Goal: Task Accomplishment & Management: Manage account settings

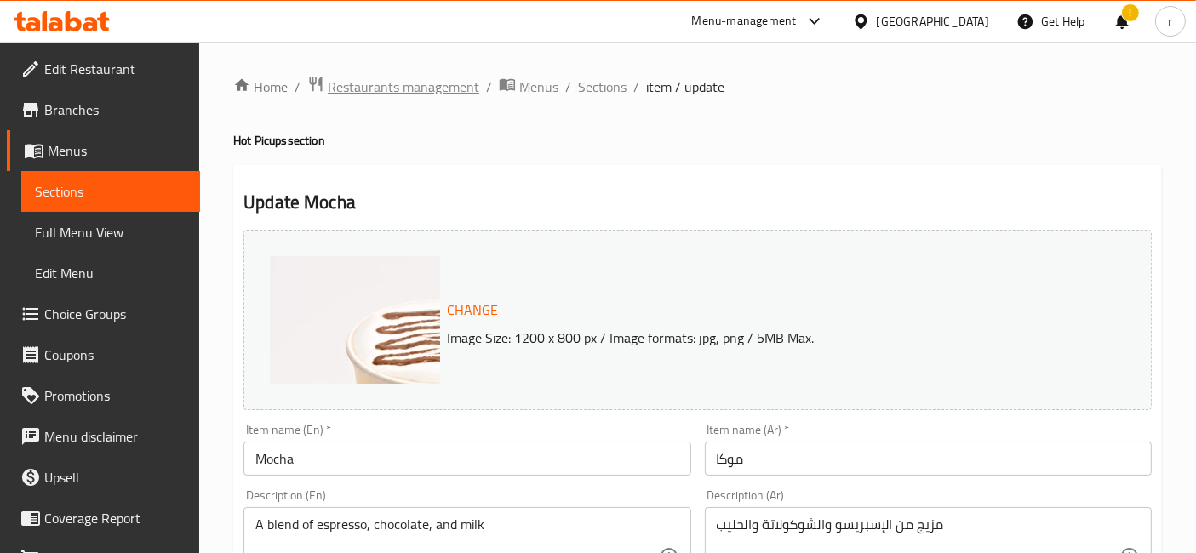
click at [437, 82] on span "Restaurants management" at bounding box center [404, 87] width 152 height 20
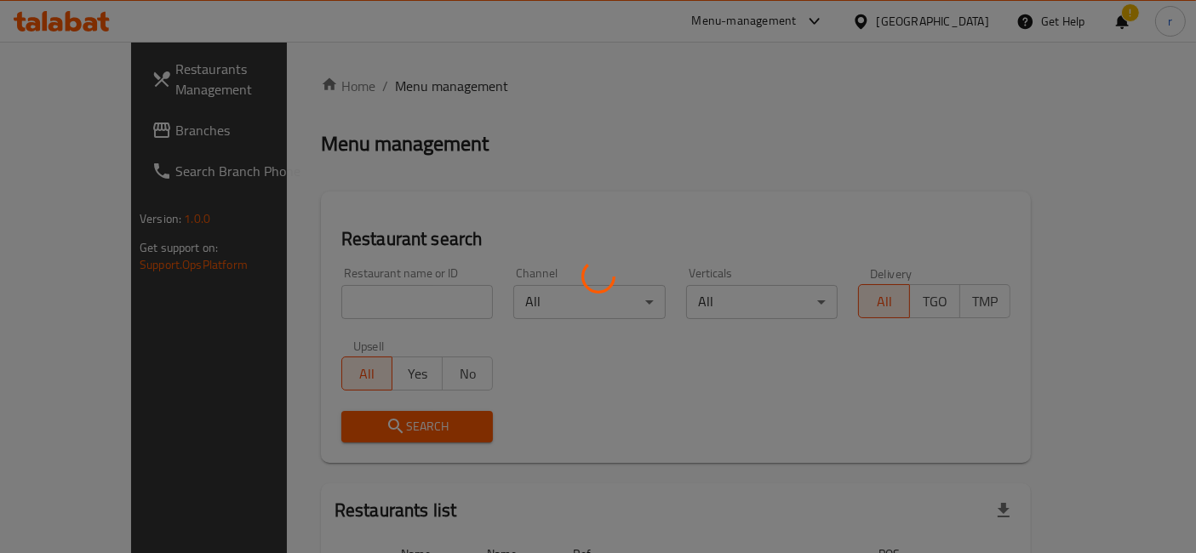
drag, startPoint x: 71, startPoint y: 123, endPoint x: 58, endPoint y: 132, distance: 15.4
click at [67, 124] on div at bounding box center [598, 276] width 1196 height 553
click at [82, 131] on div at bounding box center [598, 276] width 1196 height 553
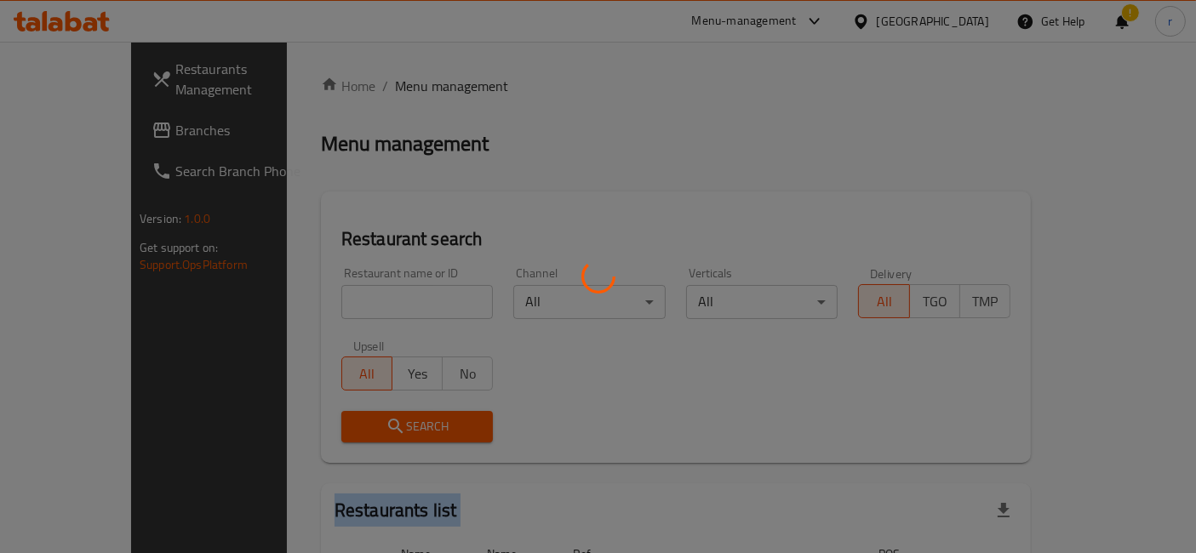
click at [82, 131] on div at bounding box center [598, 276] width 1196 height 553
click at [465, 136] on div at bounding box center [598, 276] width 1196 height 553
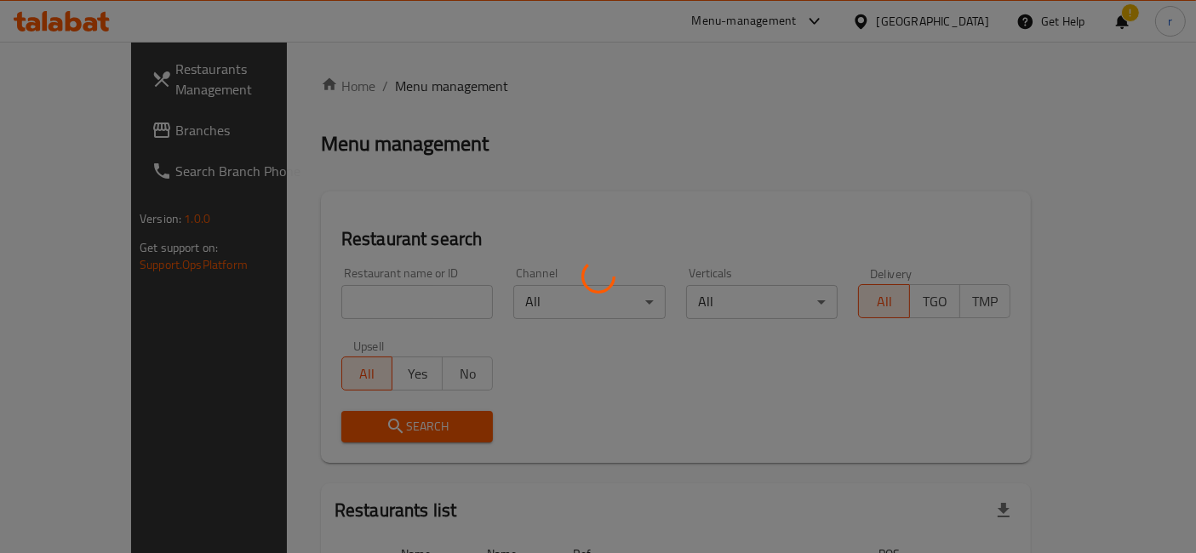
click at [128, 128] on div at bounding box center [598, 276] width 1196 height 553
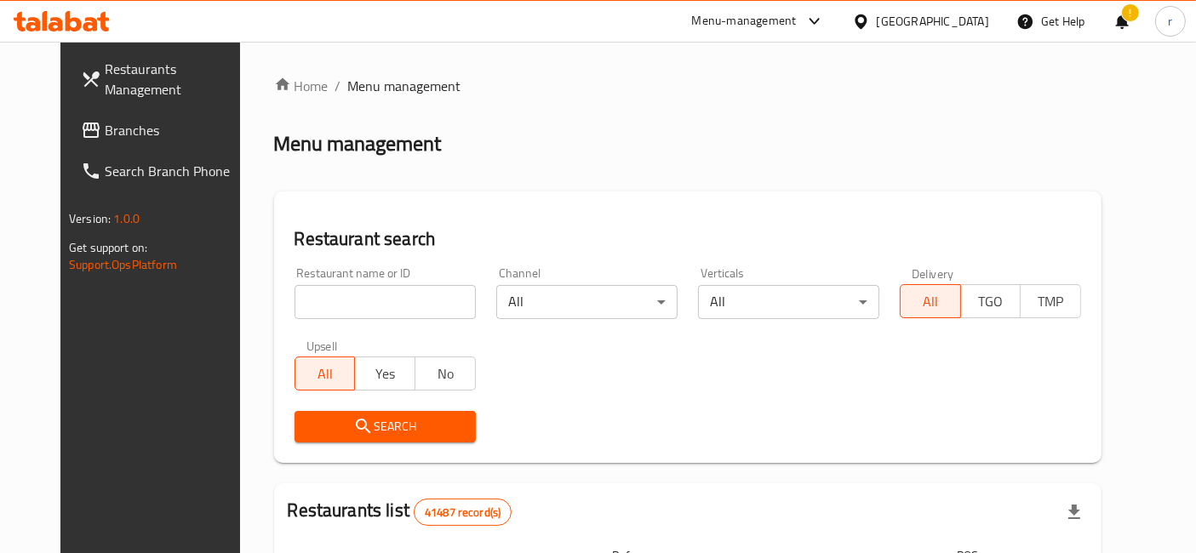
click at [960, 20] on div "[GEOGRAPHIC_DATA]" at bounding box center [933, 21] width 112 height 19
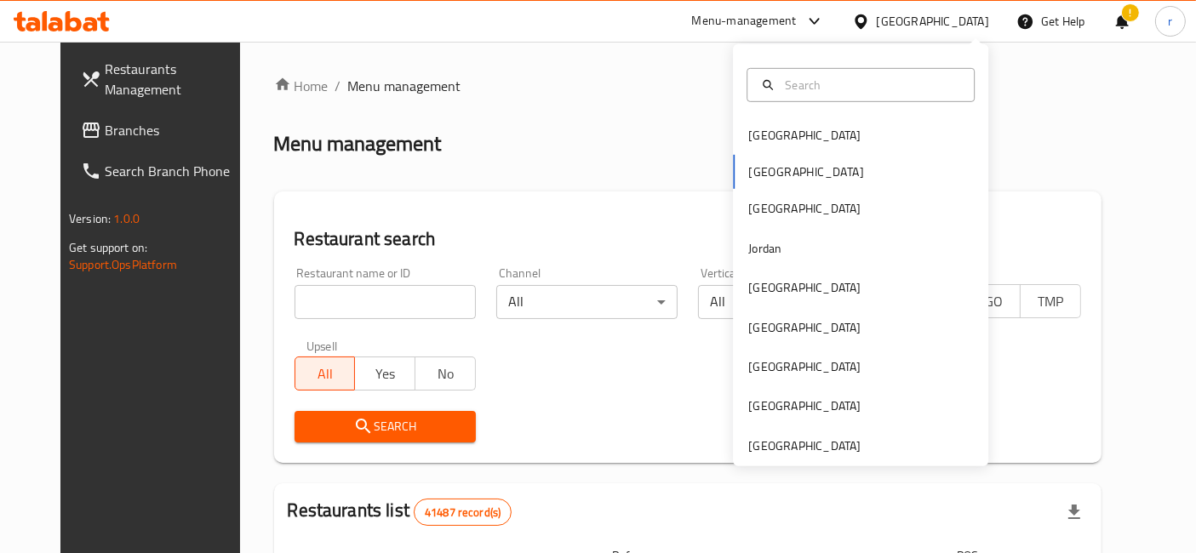
drag, startPoint x: 564, startPoint y: 83, endPoint x: 255, endPoint y: 86, distance: 308.3
click at [563, 83] on ol "Home / Menu management" at bounding box center [688, 86] width 828 height 20
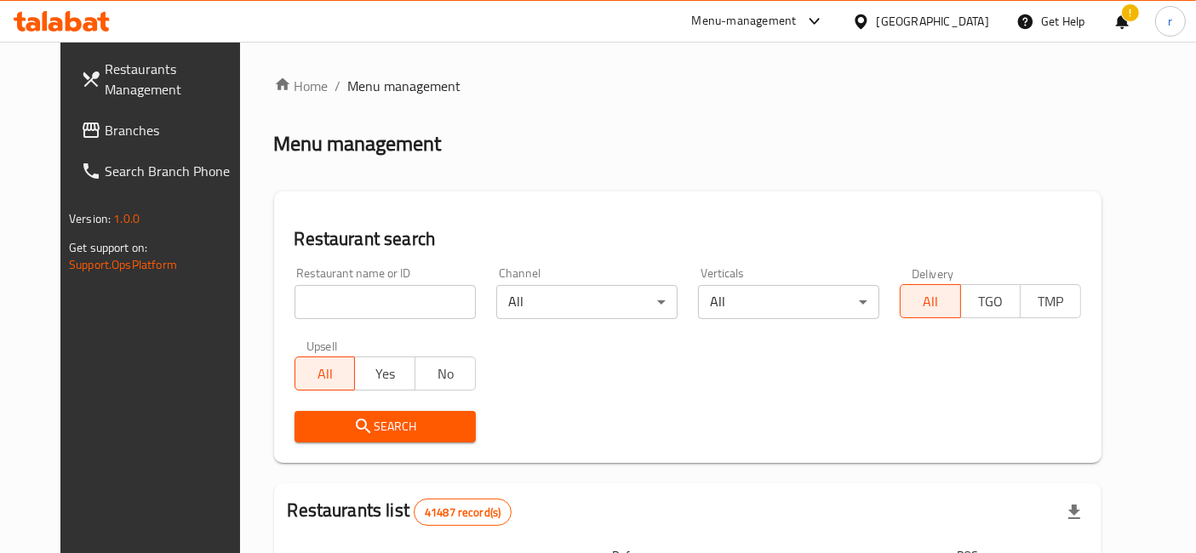
drag, startPoint x: 124, startPoint y: 126, endPoint x: 176, endPoint y: 175, distance: 71.7
click at [124, 126] on span "Branches" at bounding box center [176, 130] width 142 height 20
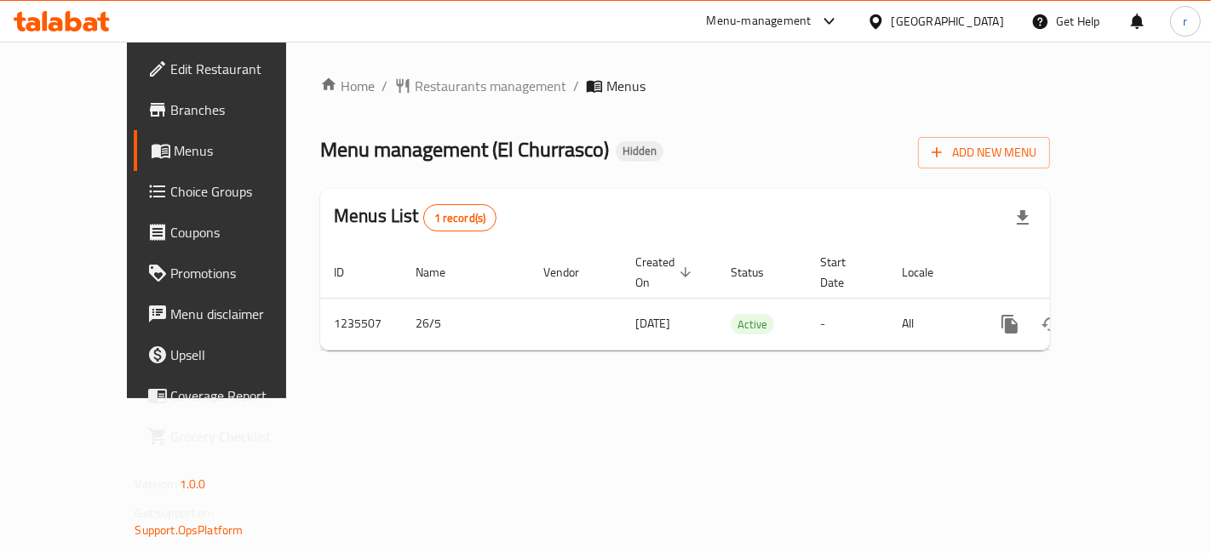
click at [175, 149] on span "Menus" at bounding box center [245, 150] width 140 height 20
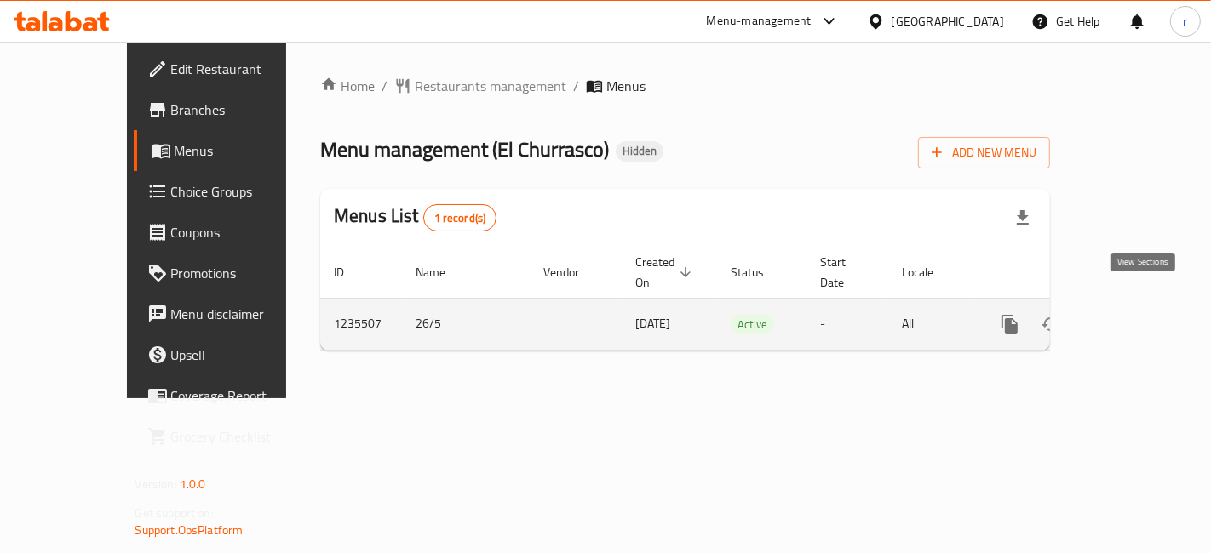
click at [1140, 314] on icon "enhanced table" at bounding box center [1132, 324] width 20 height 20
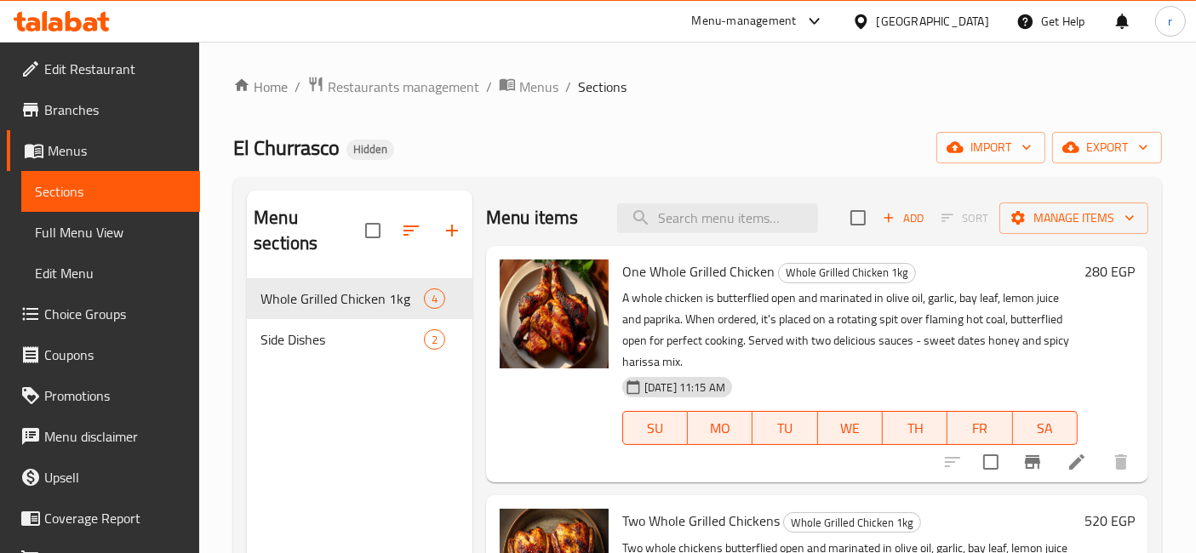
click at [658, 234] on div "Menu items Add Sort Manage items" at bounding box center [817, 218] width 662 height 55
click at [693, 215] on input "search" at bounding box center [717, 219] width 201 height 30
paste input "Three Whole Grilled Chickens"
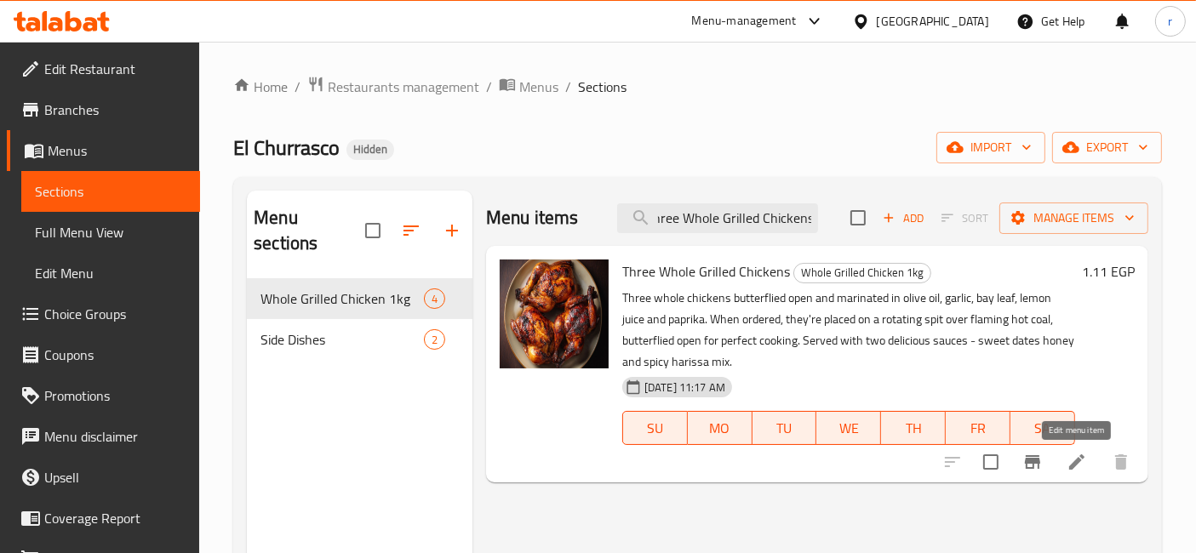
type input "Three Whole Grilled Chickens"
click at [1068, 462] on icon at bounding box center [1077, 462] width 20 height 20
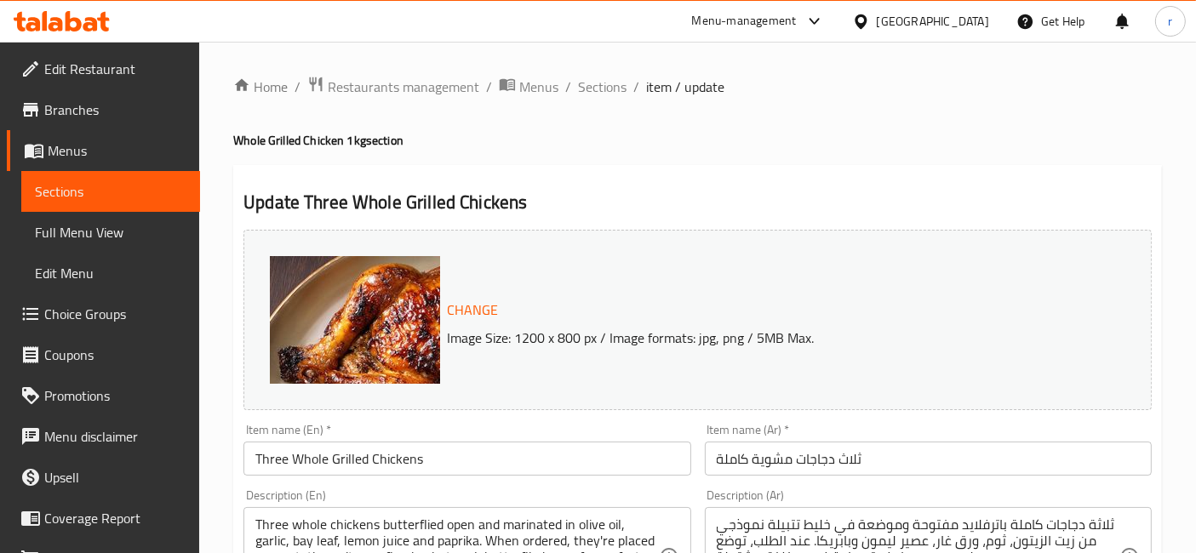
click at [87, 139] on link "Menus" at bounding box center [103, 150] width 193 height 41
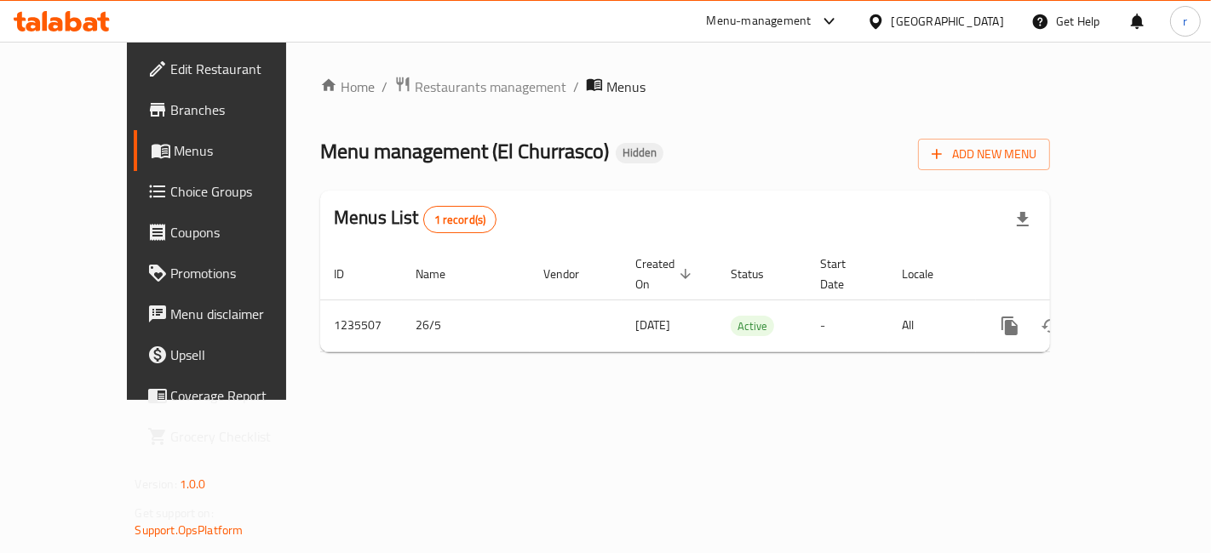
click at [171, 106] on span "Branches" at bounding box center [243, 110] width 144 height 20
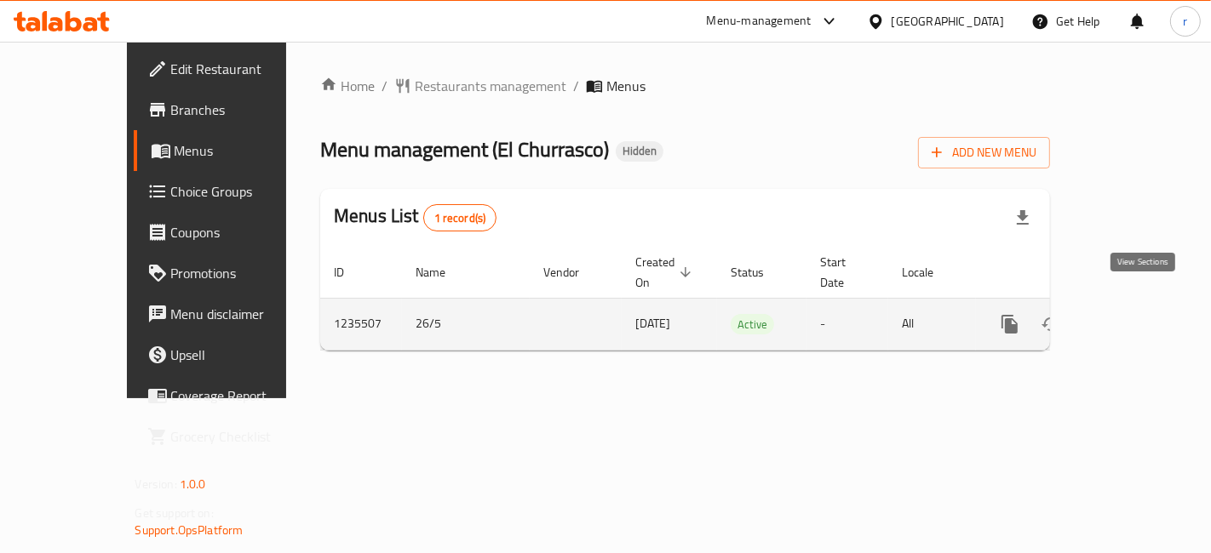
click at [1131, 308] on link "enhanced table" at bounding box center [1132, 324] width 41 height 41
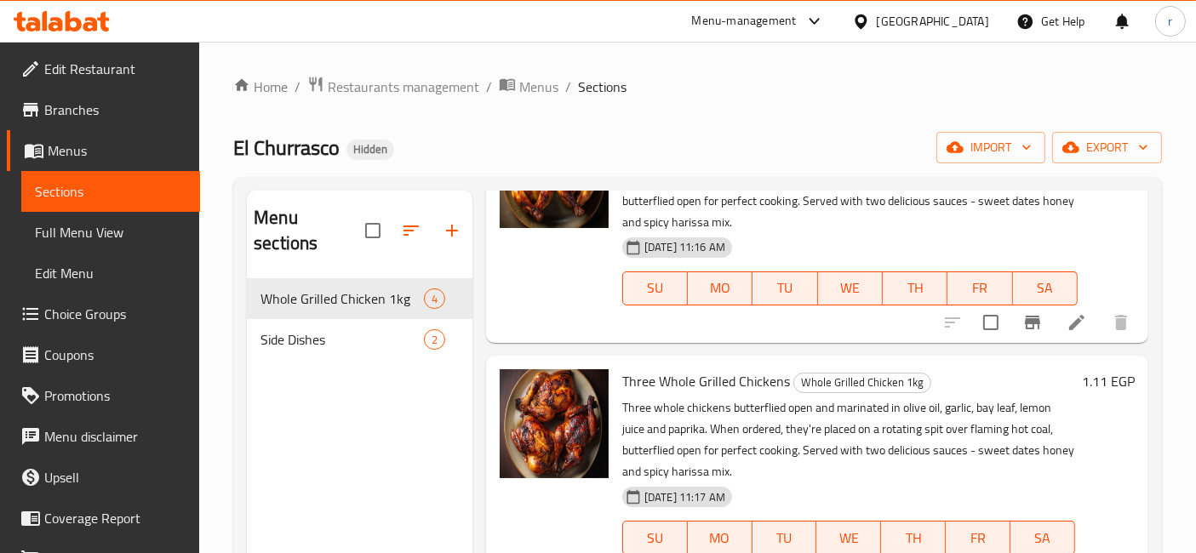
scroll to position [487, 0]
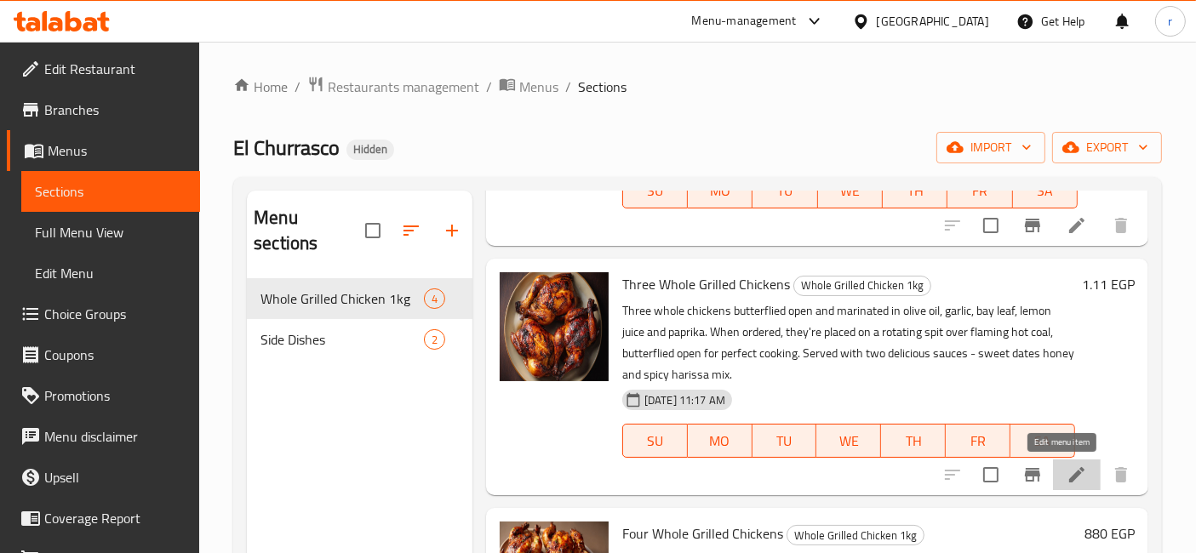
click at [1069, 475] on icon at bounding box center [1076, 474] width 15 height 15
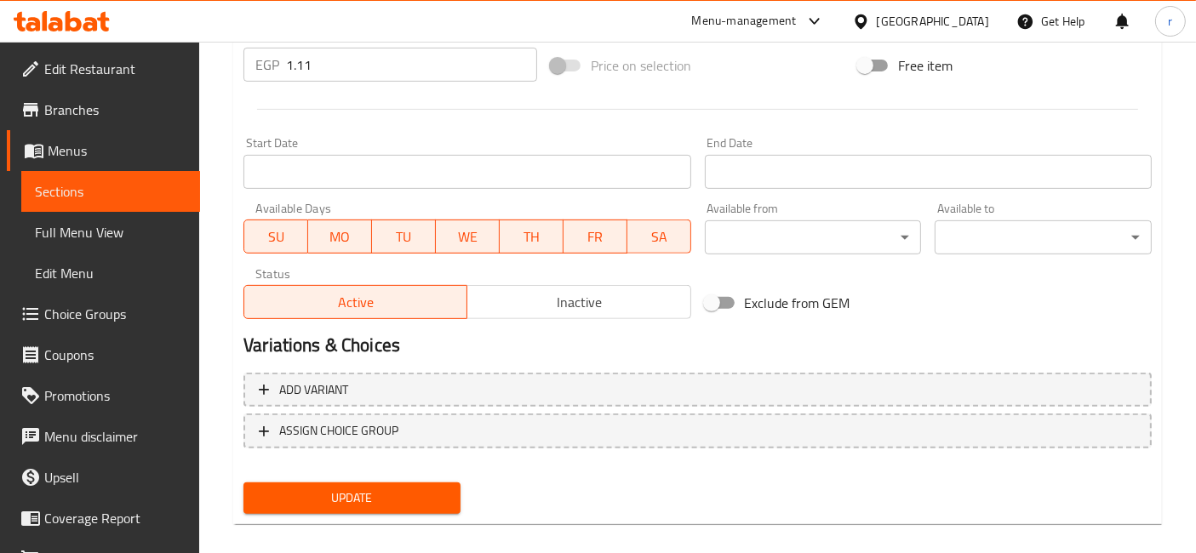
scroll to position [473, 0]
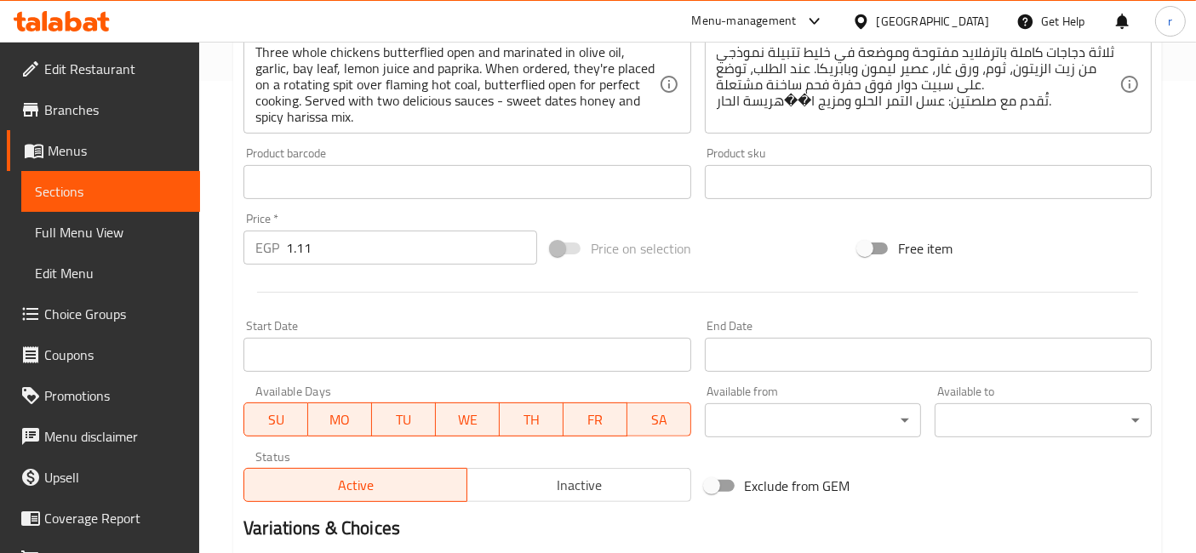
click at [624, 484] on span "Inactive" at bounding box center [578, 485] width 209 height 25
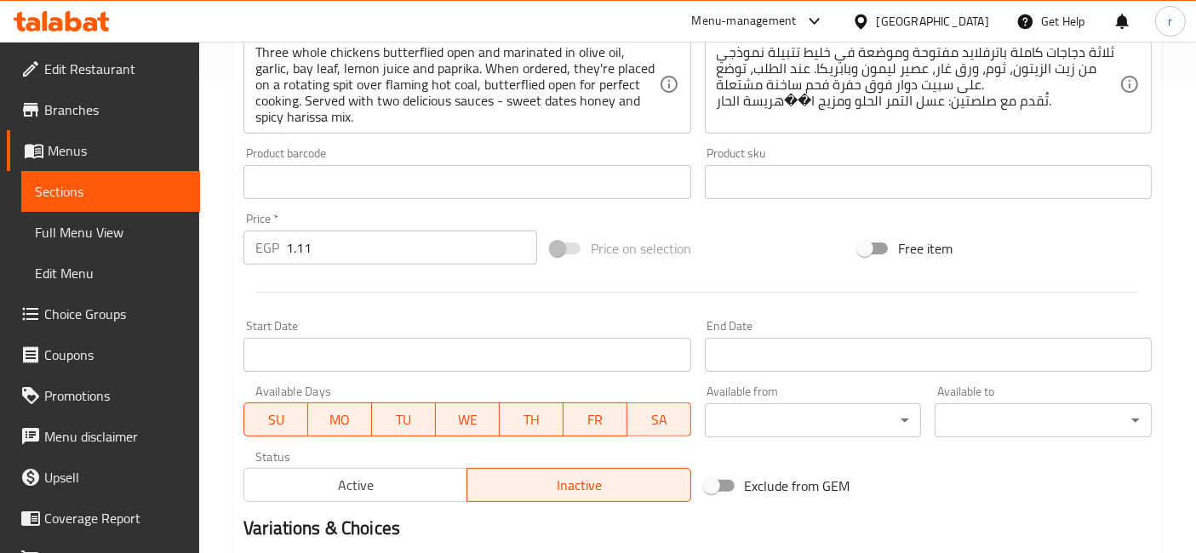
click at [370, 490] on span "Active" at bounding box center [355, 485] width 209 height 25
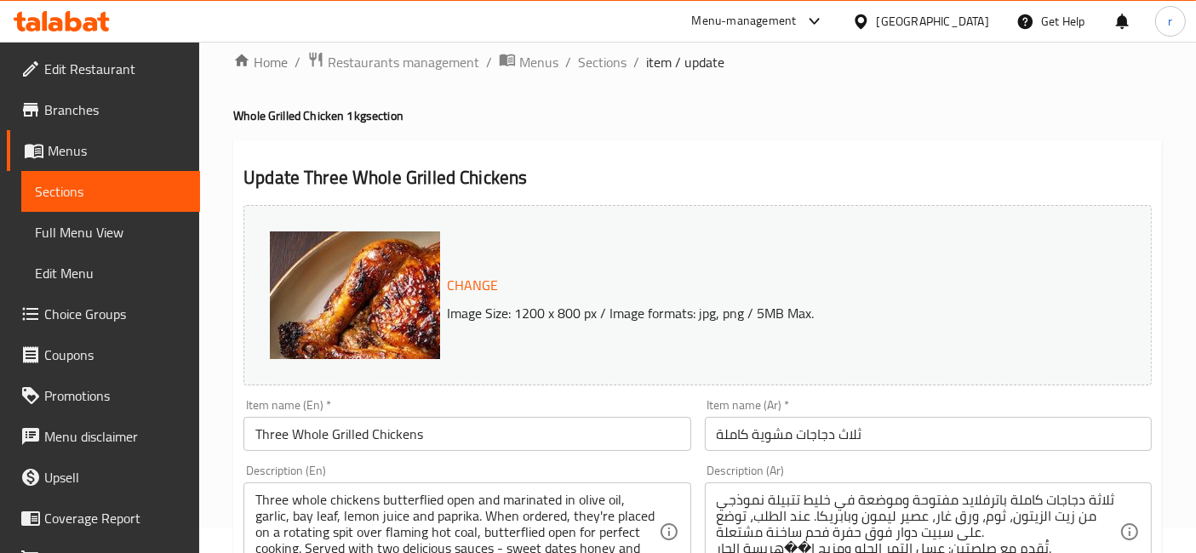
scroll to position [0, 0]
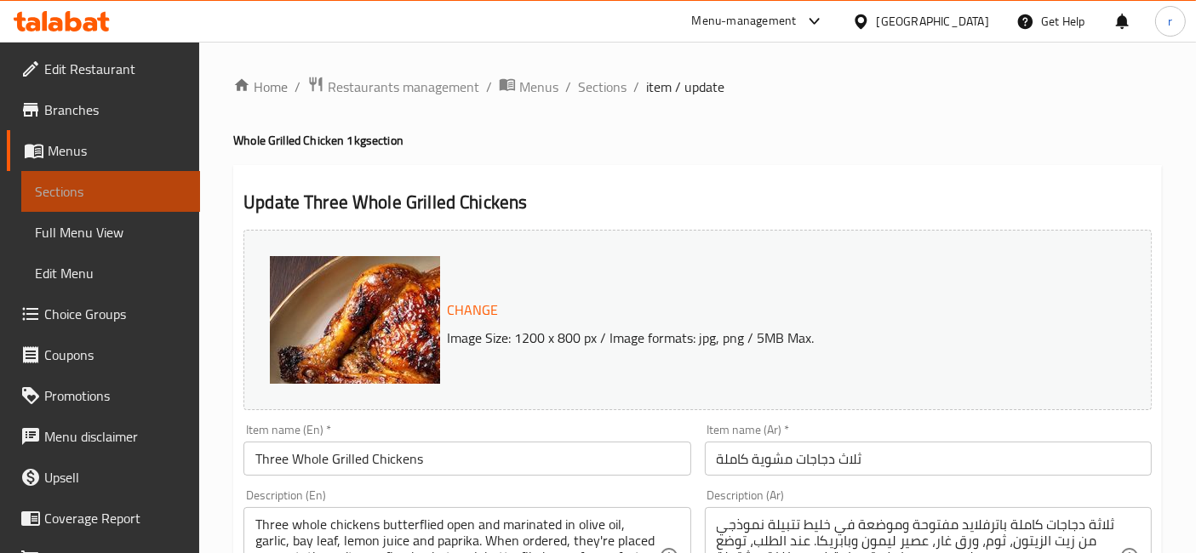
click at [135, 199] on span "Sections" at bounding box center [111, 191] width 152 height 20
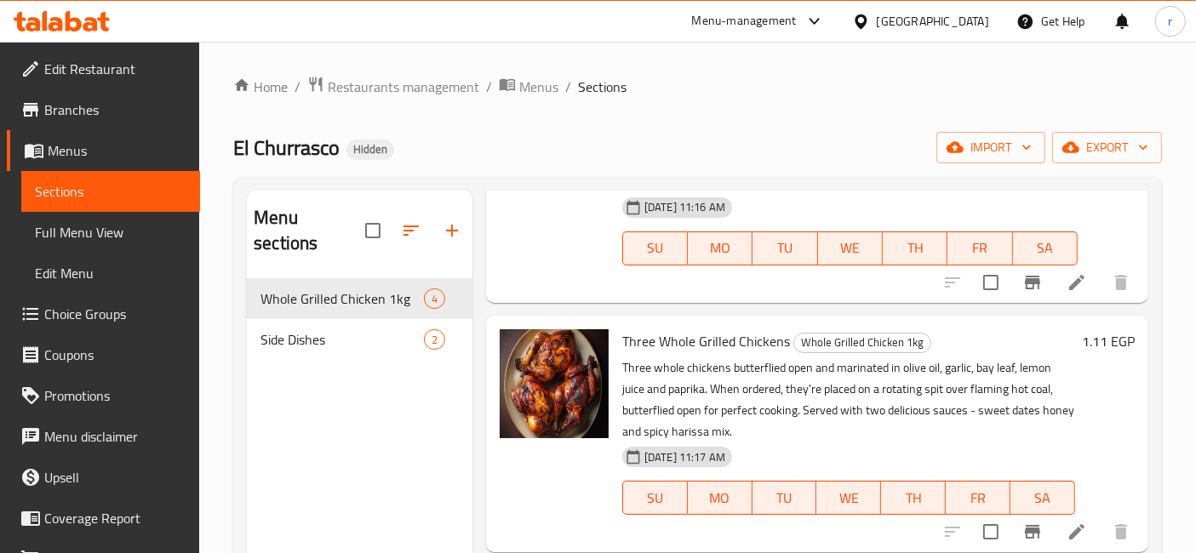
scroll to position [473, 0]
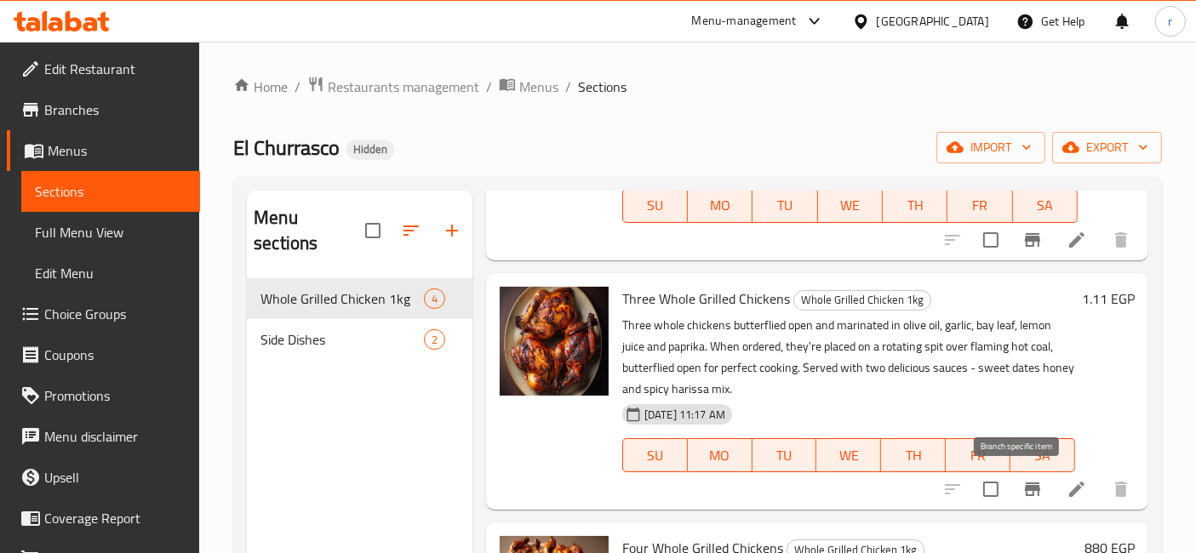
click at [1025, 487] on icon "Branch-specific-item" at bounding box center [1032, 490] width 15 height 14
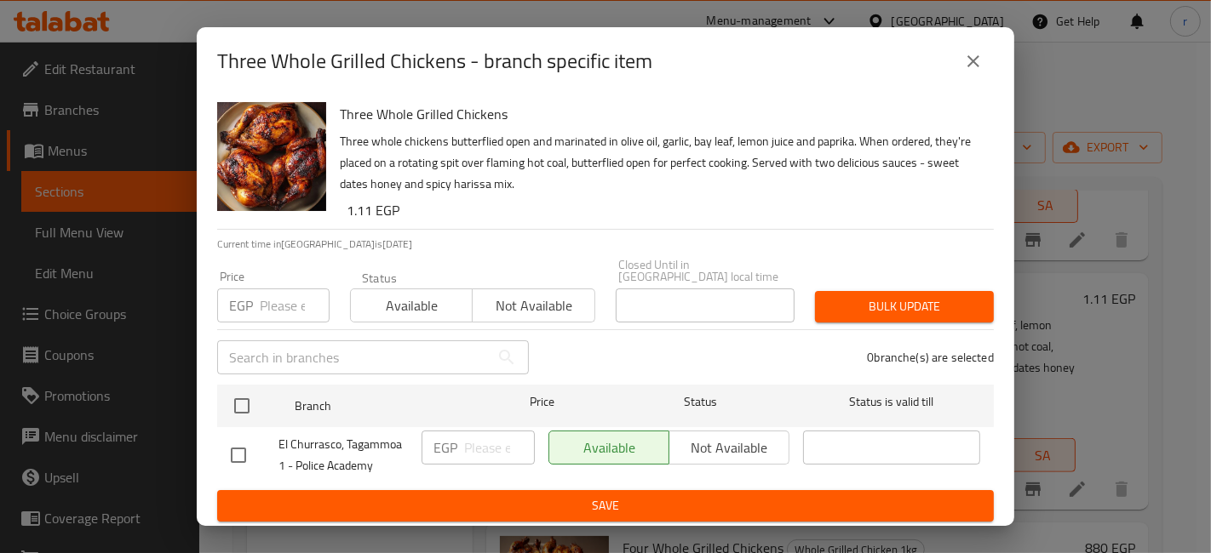
click at [737, 447] on div "Available Not available" at bounding box center [668, 448] width 241 height 34
click at [733, 434] on div "Available Not available" at bounding box center [668, 448] width 241 height 34
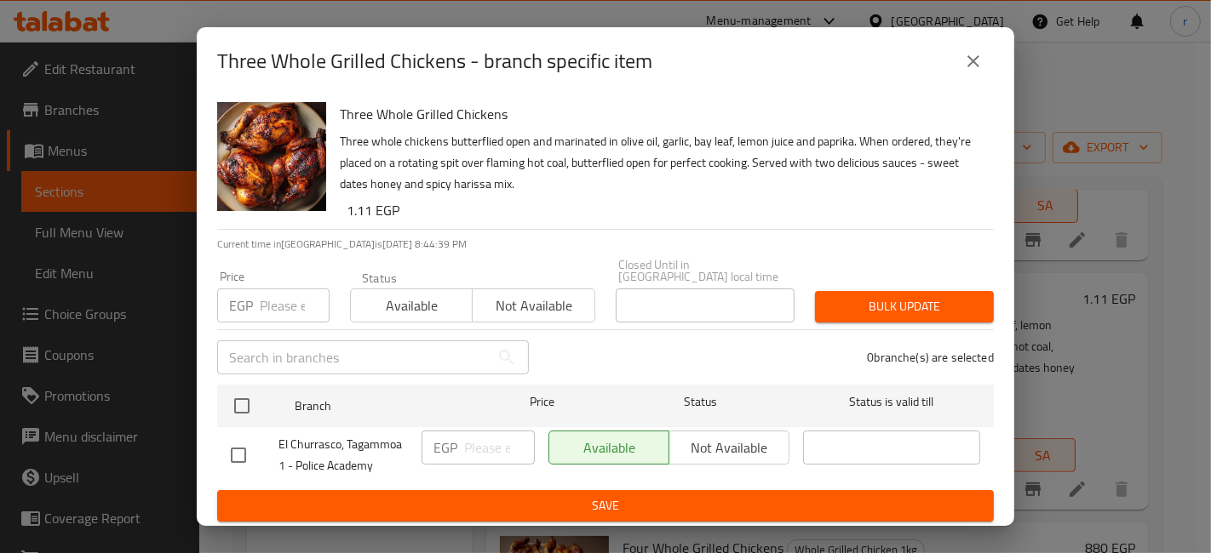
click at [645, 436] on div "Available Not available" at bounding box center [668, 448] width 241 height 34
click at [712, 442] on div "Available Not available" at bounding box center [668, 448] width 241 height 34
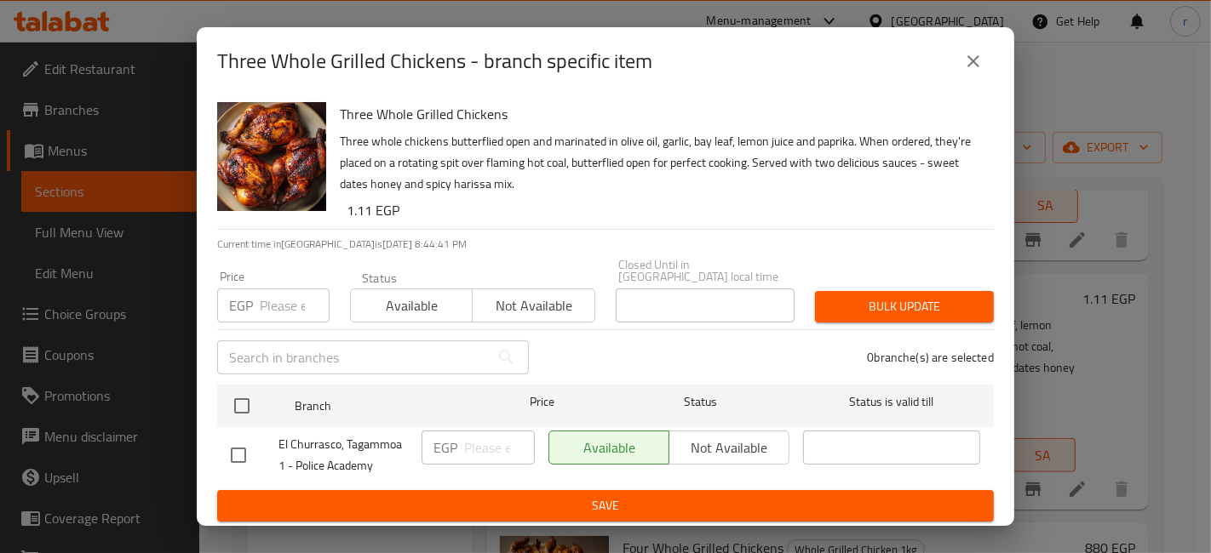
click at [759, 445] on div "Available Not available" at bounding box center [668, 448] width 241 height 34
click at [975, 60] on icon "close" at bounding box center [973, 61] width 20 height 20
